Goal: Entertainment & Leisure: Consume media (video, audio)

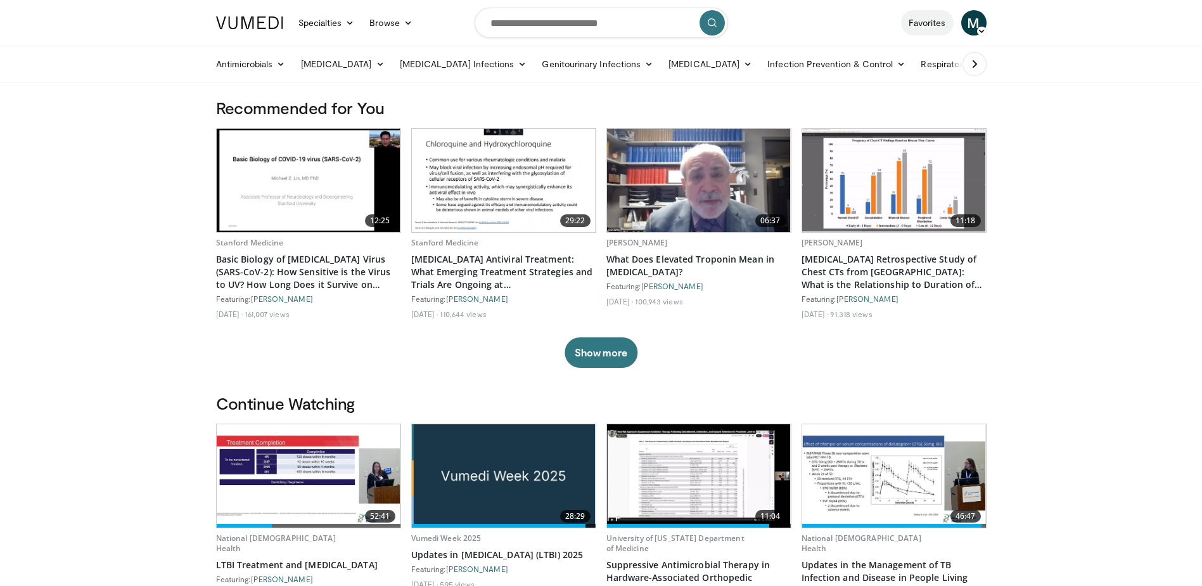
click at [925, 22] on link "Favorites" at bounding box center [927, 22] width 53 height 25
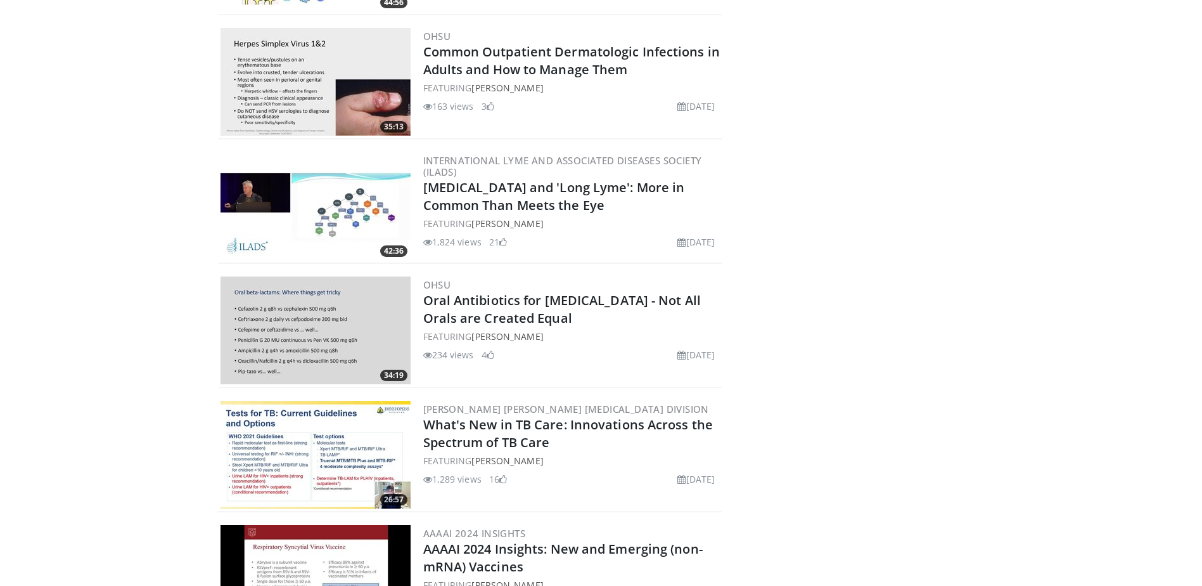
scroll to position [1267, 0]
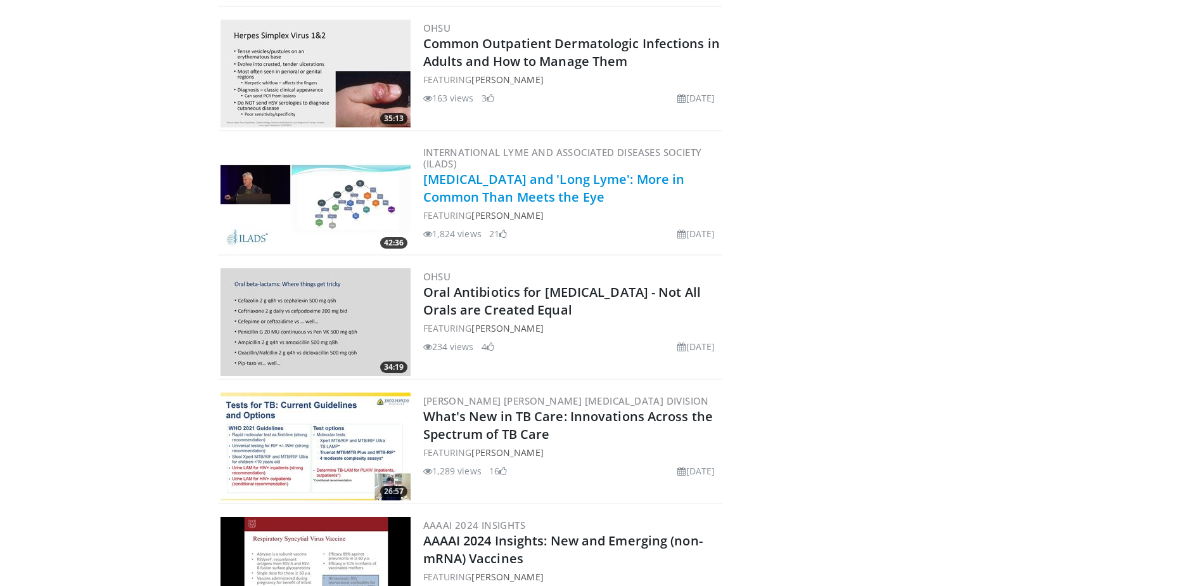
click at [469, 182] on link "[MEDICAL_DATA] and 'Long Lyme': More in Common Than Meets the Eye" at bounding box center [554, 187] width 262 height 35
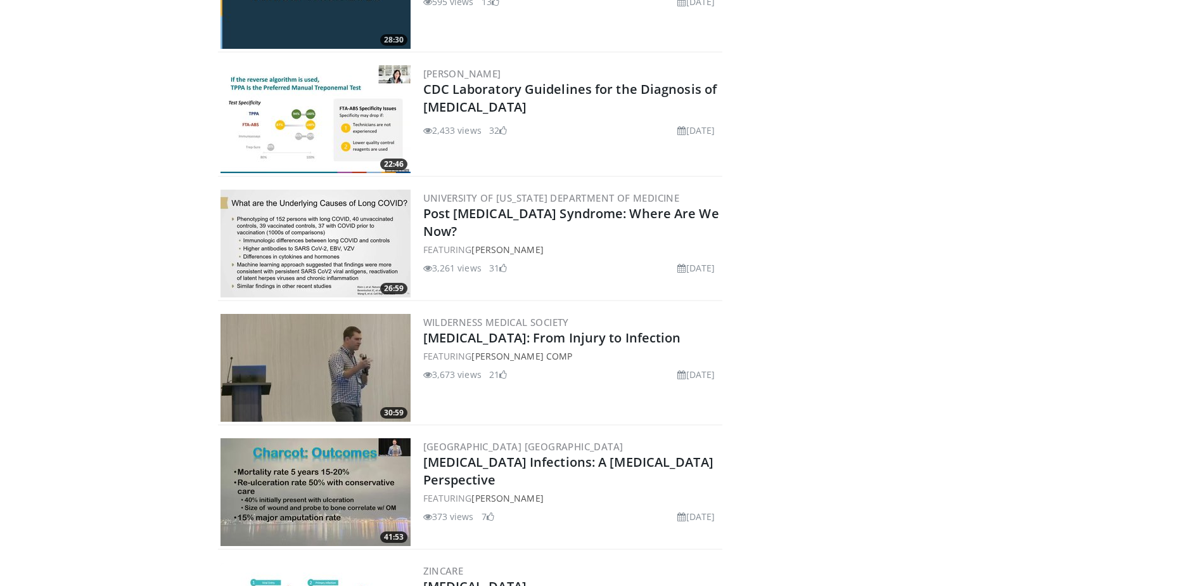
scroll to position [589, 0]
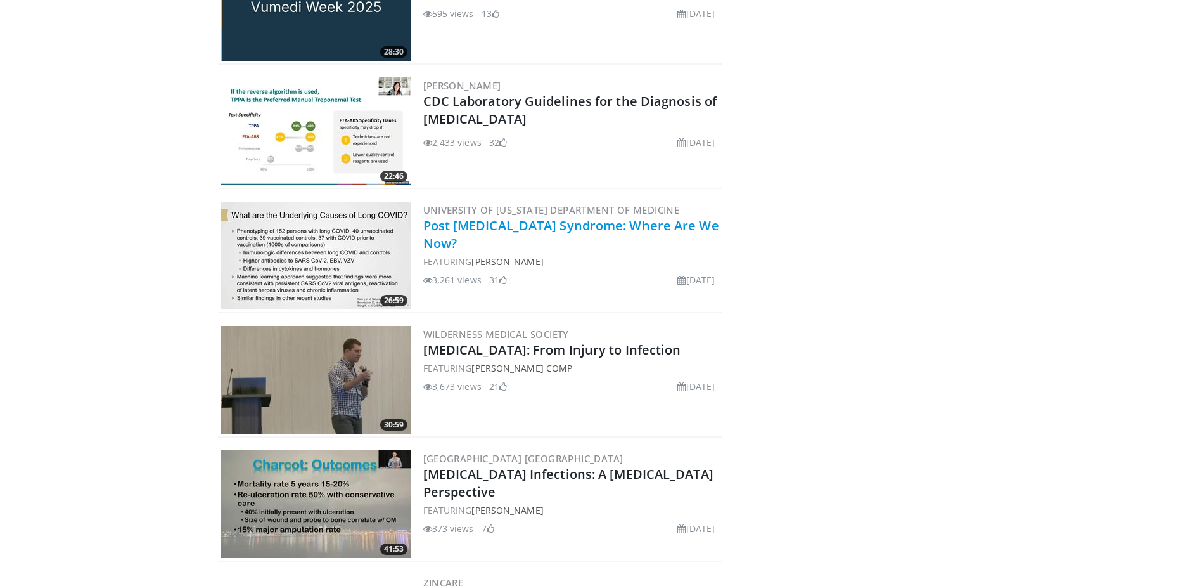
click at [511, 226] on link "Post [MEDICAL_DATA] Syndrome: Where Are We Now?" at bounding box center [571, 234] width 296 height 35
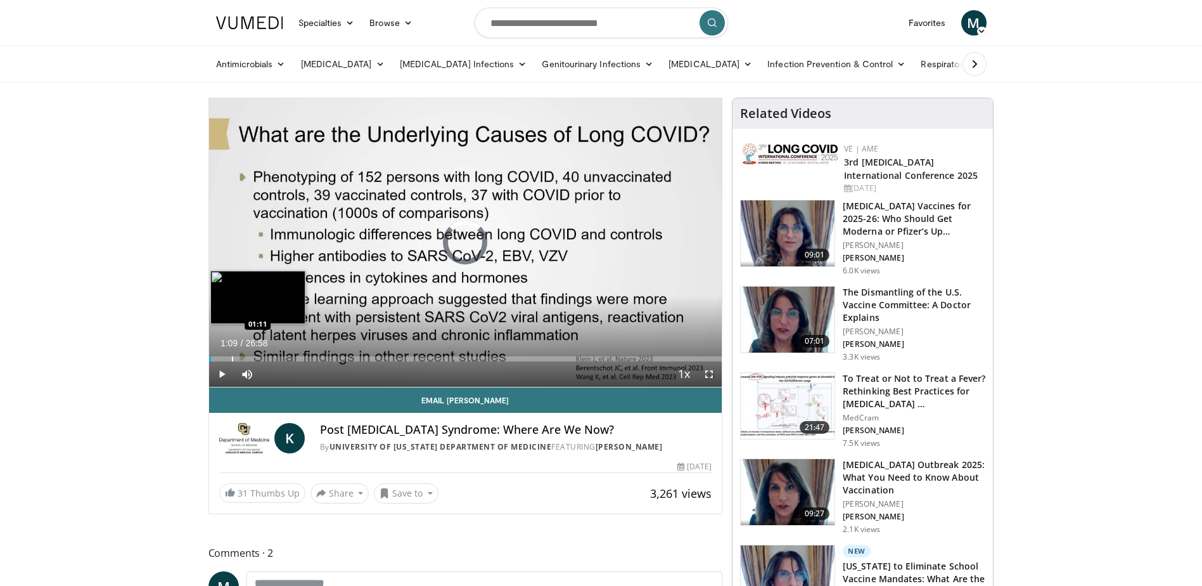
click at [232, 360] on div "Progress Bar" at bounding box center [232, 358] width 1 height 5
click at [244, 359] on div "Progress Bar" at bounding box center [244, 358] width 1 height 5
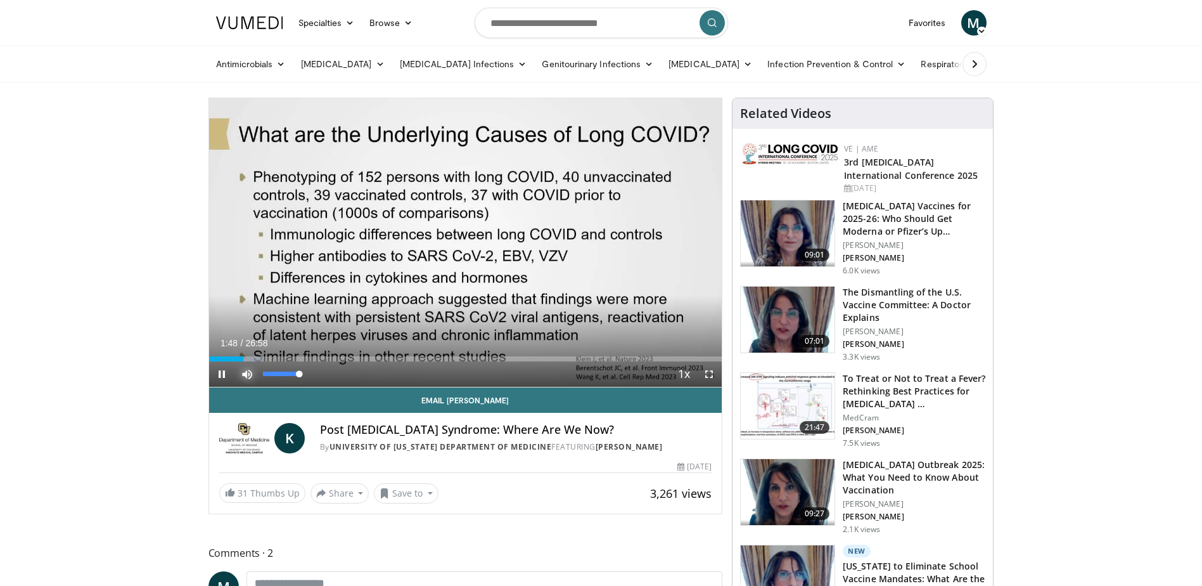
click at [251, 361] on span "Video Player" at bounding box center [246, 373] width 25 height 25
click at [250, 369] on span "Video Player" at bounding box center [246, 373] width 25 height 25
click at [254, 357] on div "Progress Bar" at bounding box center [250, 358] width 30 height 5
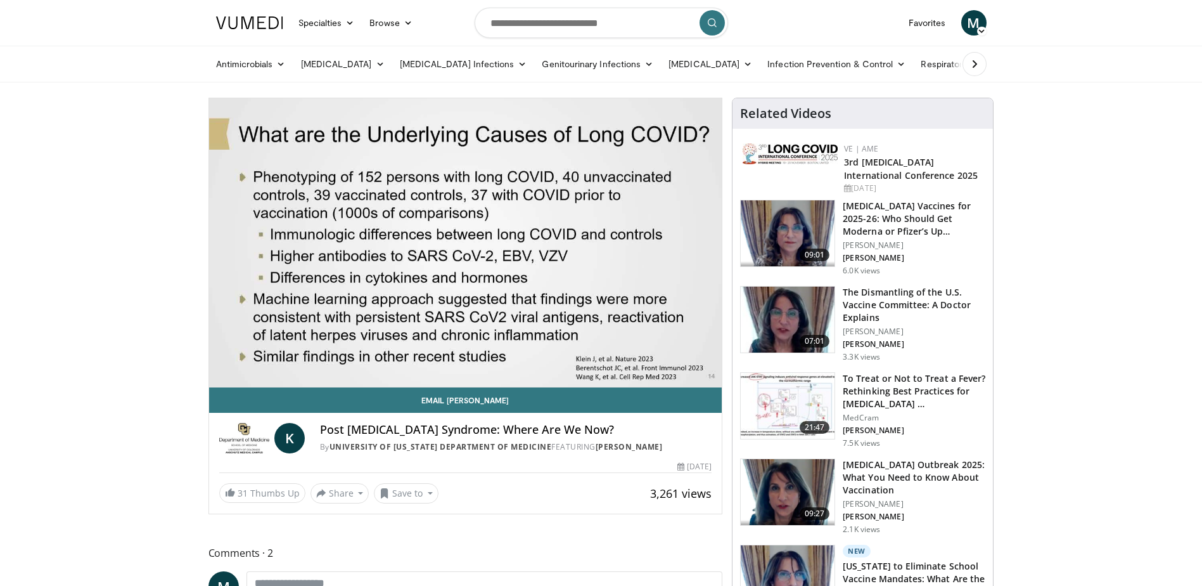
click at [262, 358] on video-js "**********" at bounding box center [465, 242] width 513 height 289
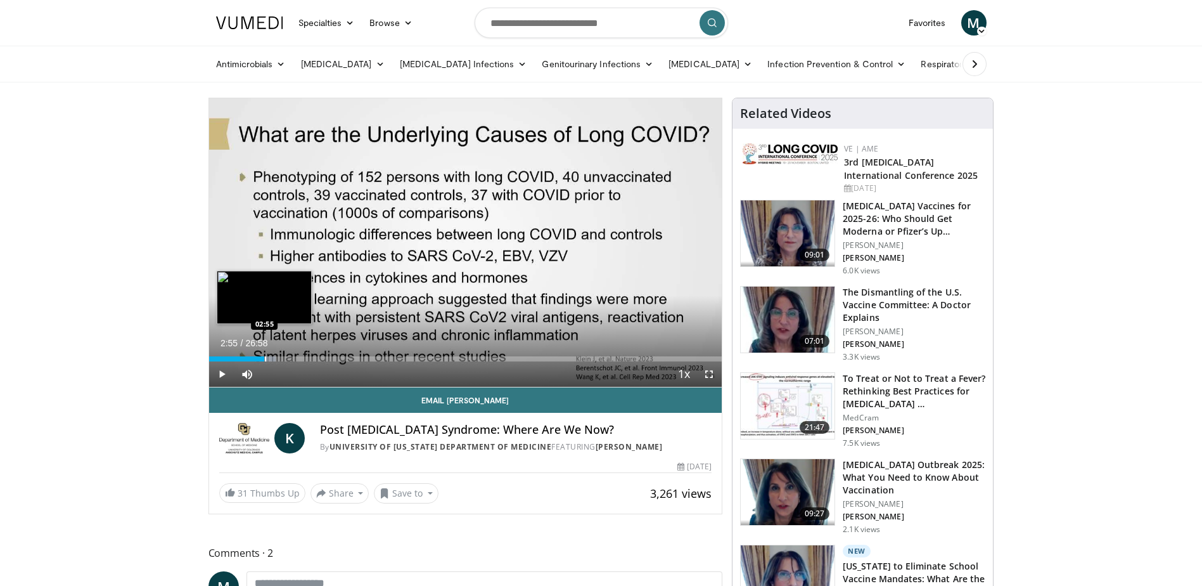
click at [264, 355] on div "Loaded : 12.99% 02:55 02:55" at bounding box center [465, 355] width 513 height 12
click at [288, 361] on div "Progress Bar" at bounding box center [288, 358] width 1 height 5
click at [295, 359] on video-js "**********" at bounding box center [465, 242] width 513 height 289
click at [304, 359] on div "Progress Bar" at bounding box center [304, 358] width 1 height 5
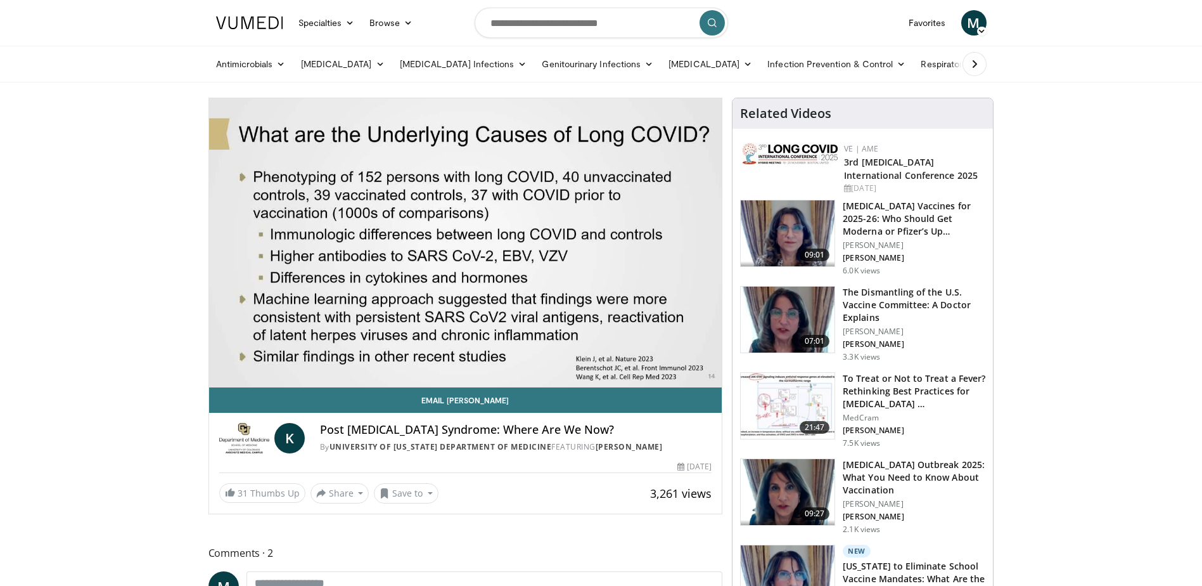
click at [325, 360] on video-js "**********" at bounding box center [465, 242] width 513 height 289
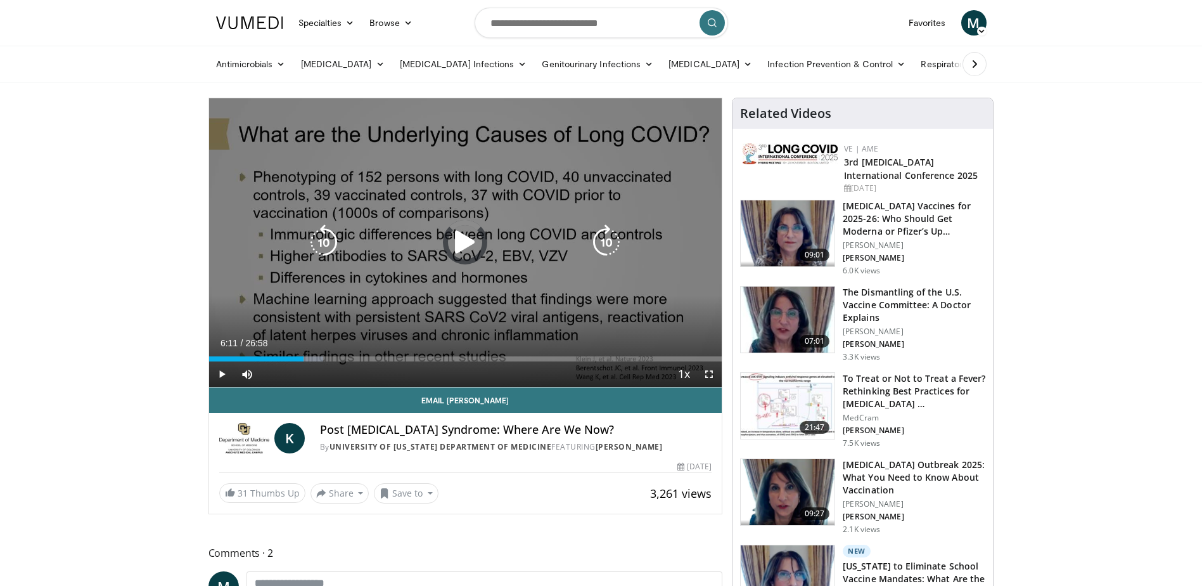
click at [0, 0] on div "Progress Bar" at bounding box center [0, 0] width 0 height 0
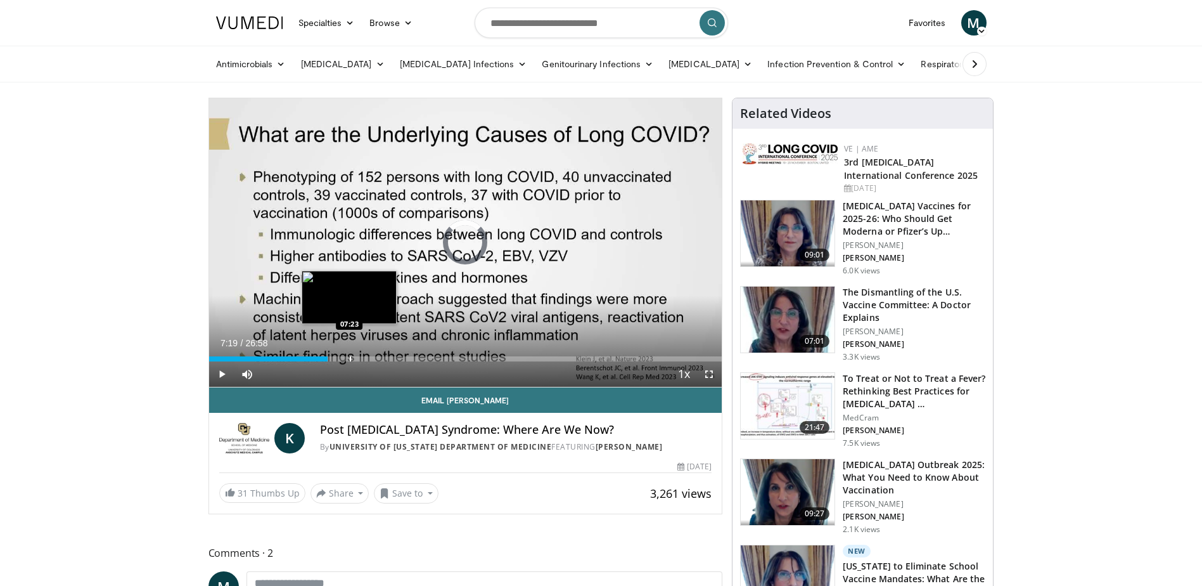
click at [349, 360] on div "Loaded : 0.00% 07:21 07:23" at bounding box center [465, 358] width 513 height 5
click at [359, 357] on div "Progress Bar" at bounding box center [359, 358] width 1 height 5
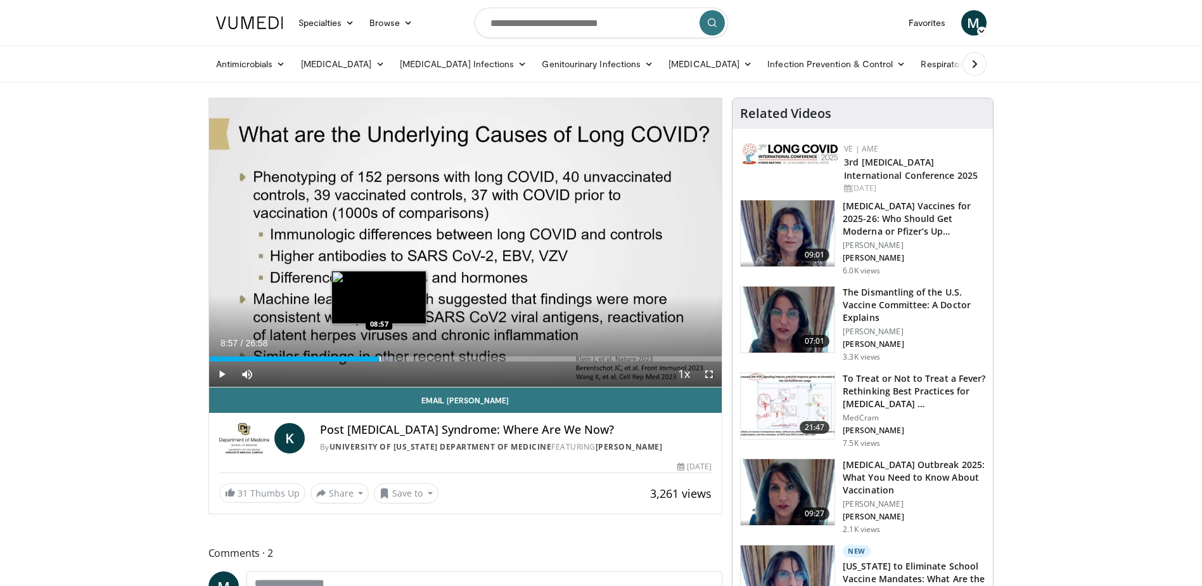
click at [380, 360] on div "Progress Bar" at bounding box center [380, 358] width 1 height 5
click at [384, 360] on div "Progress Bar" at bounding box center [384, 358] width 1 height 5
click at [390, 359] on div "Progress Bar" at bounding box center [390, 358] width 1 height 5
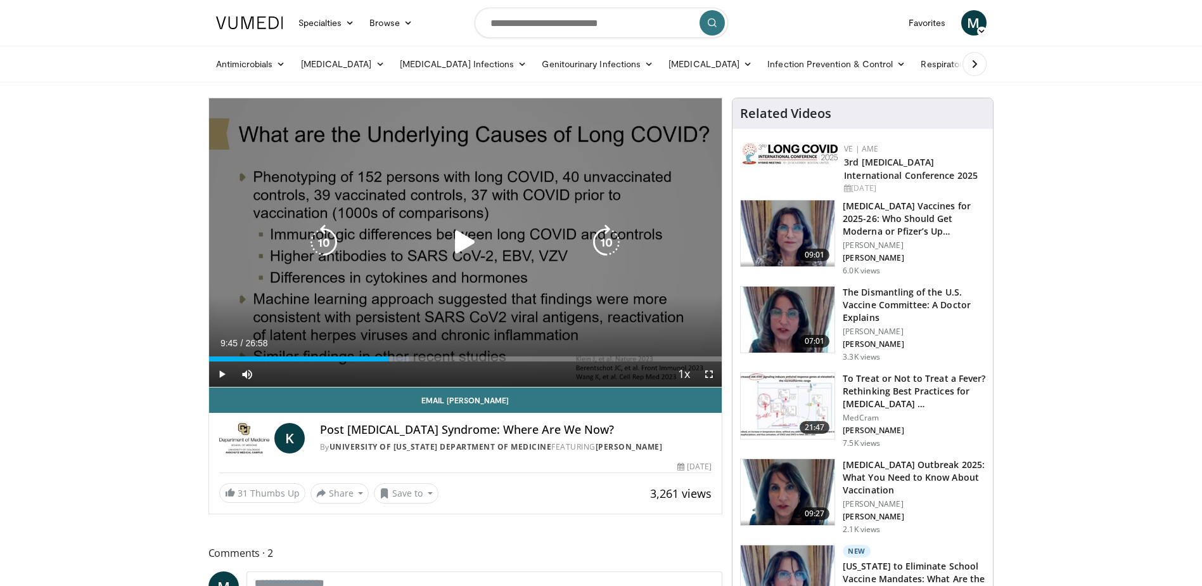
click at [394, 359] on div "Progress Bar" at bounding box center [394, 358] width 29 height 5
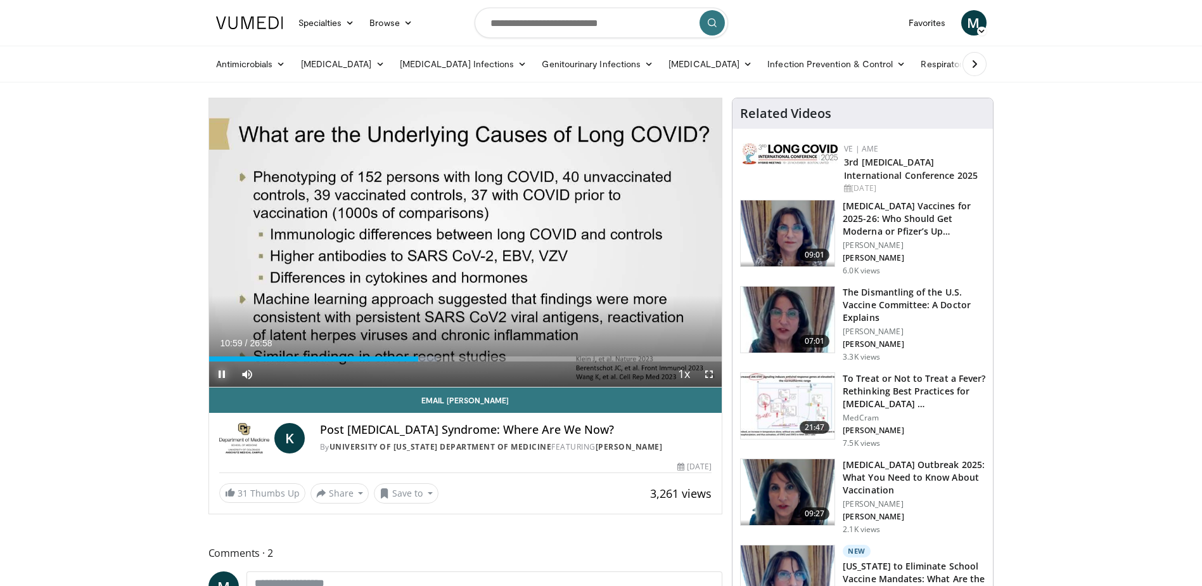
click at [219, 375] on span "Video Player" at bounding box center [221, 373] width 25 height 25
